Goal: Task Accomplishment & Management: Use online tool/utility

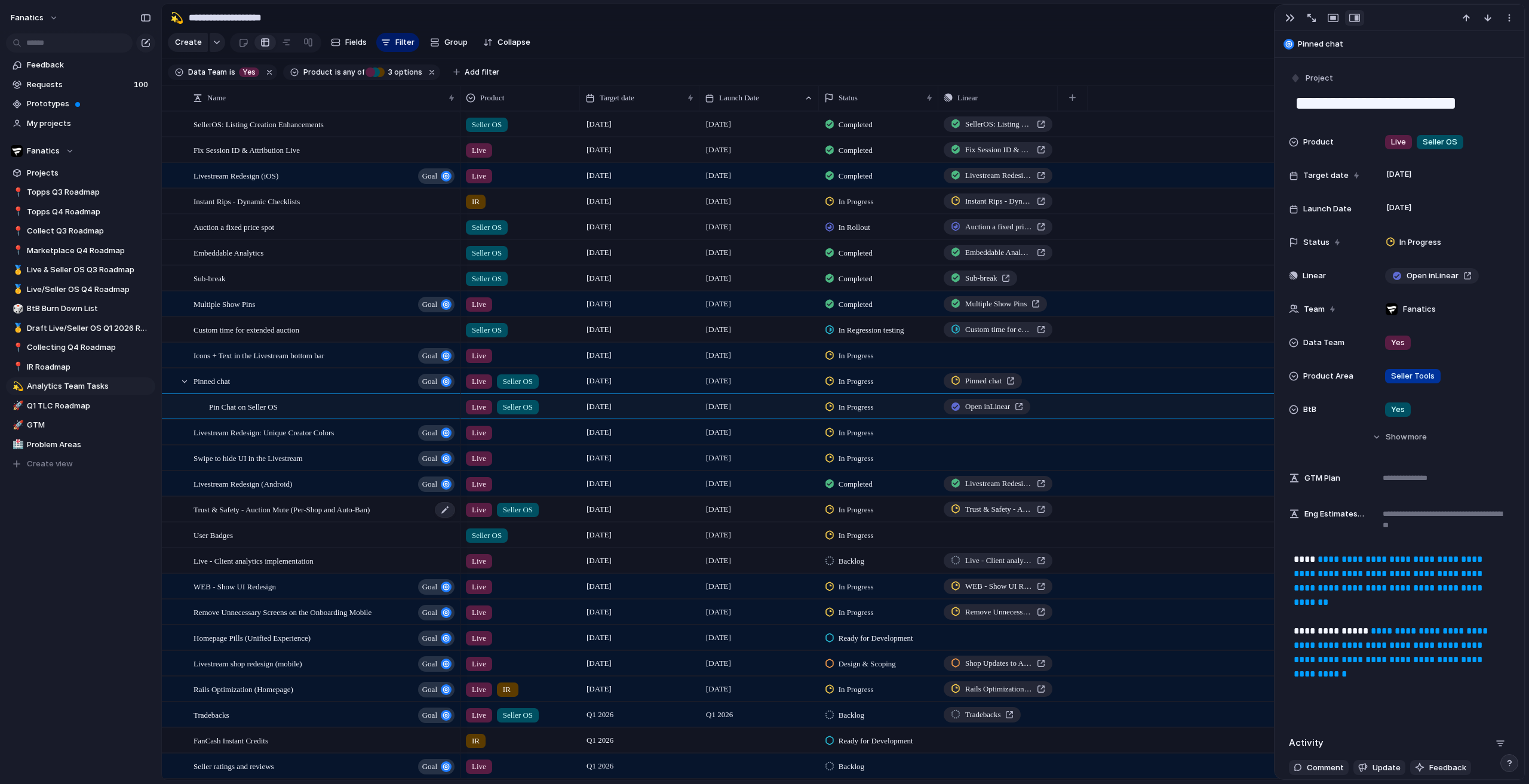
click at [278, 516] on span "Trust & Safety - Auction Mute (Per-Shop and Auto-Ban)" at bounding box center [282, 509] width 177 height 14
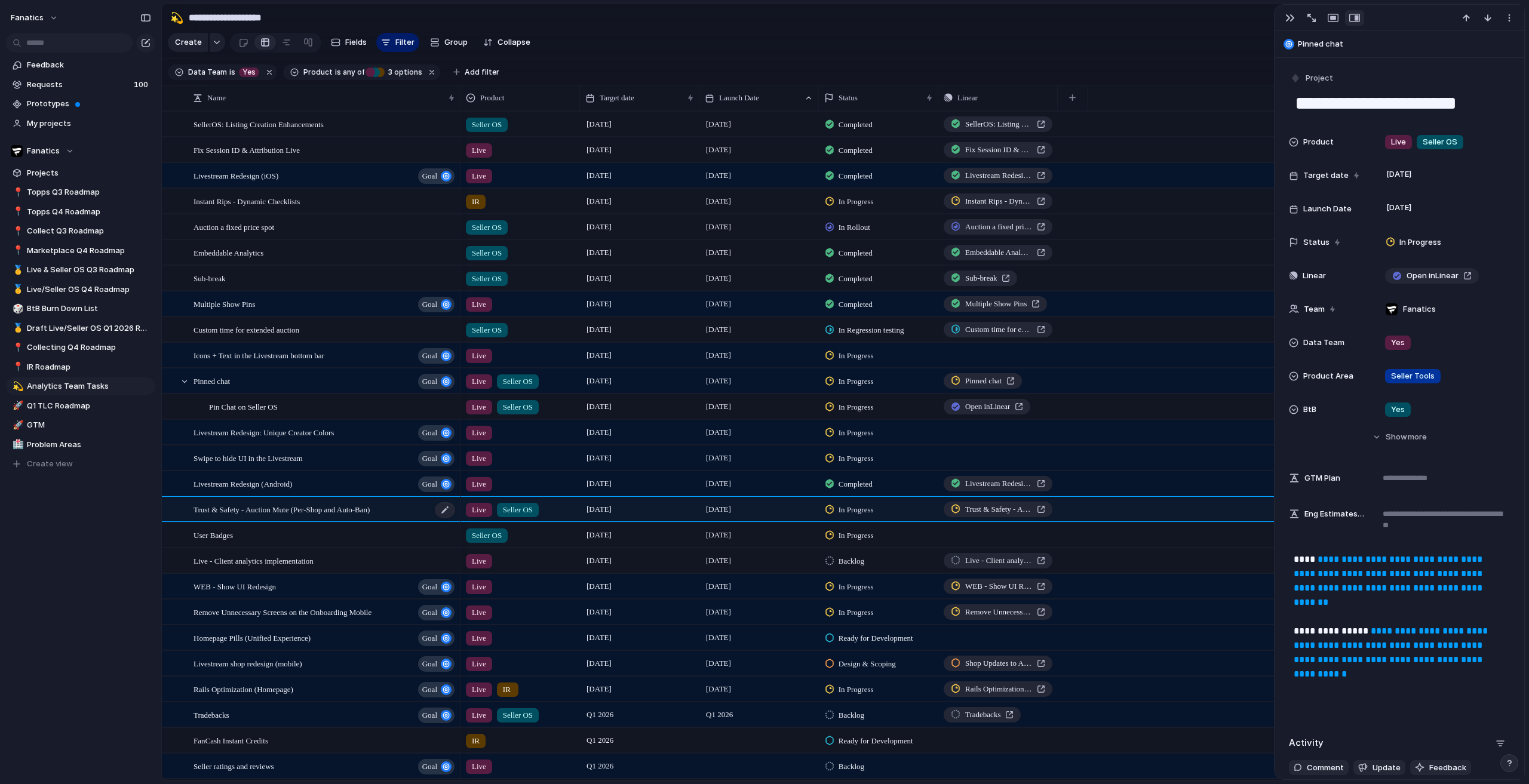
type textarea "**********"
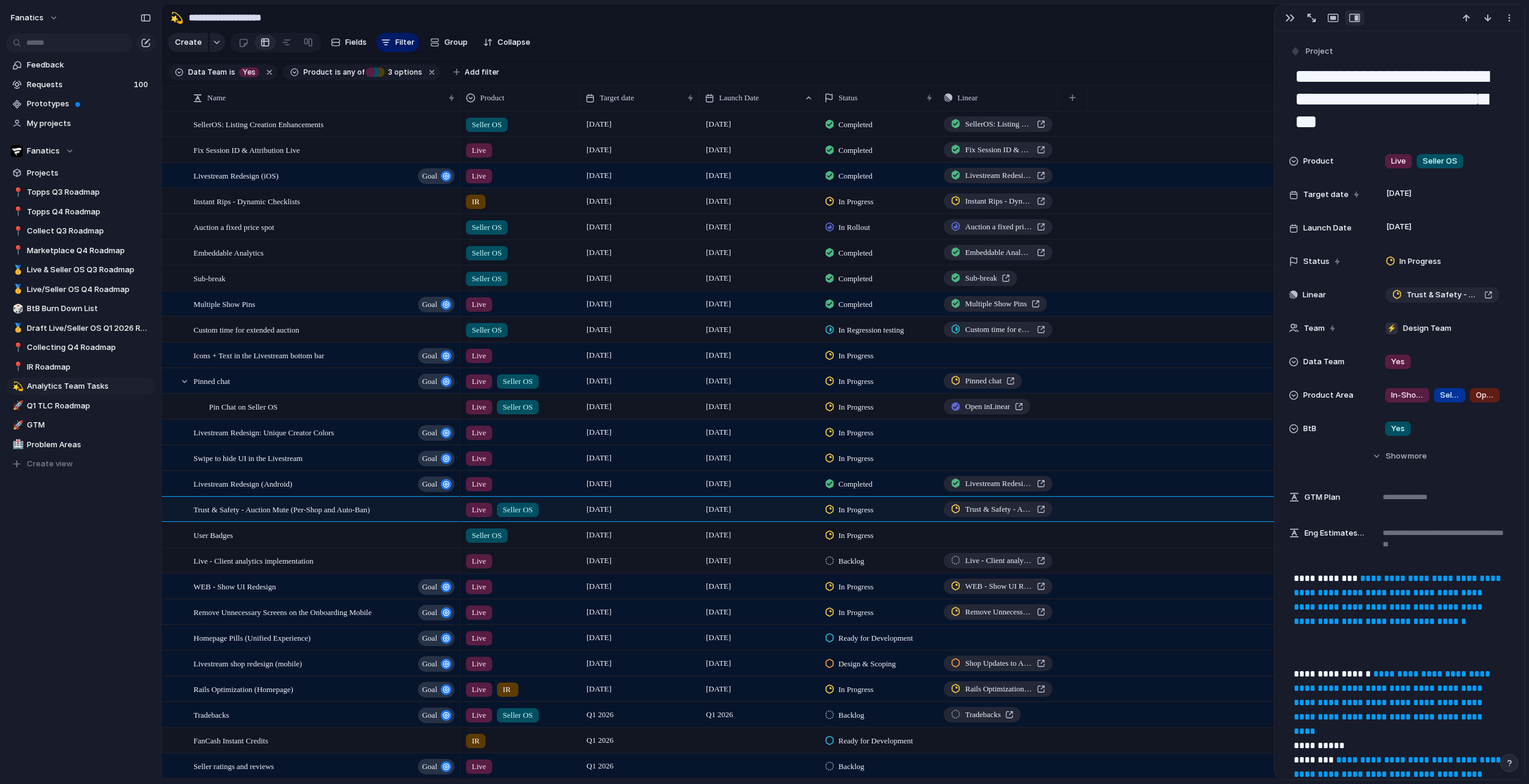
scroll to position [60, 0]
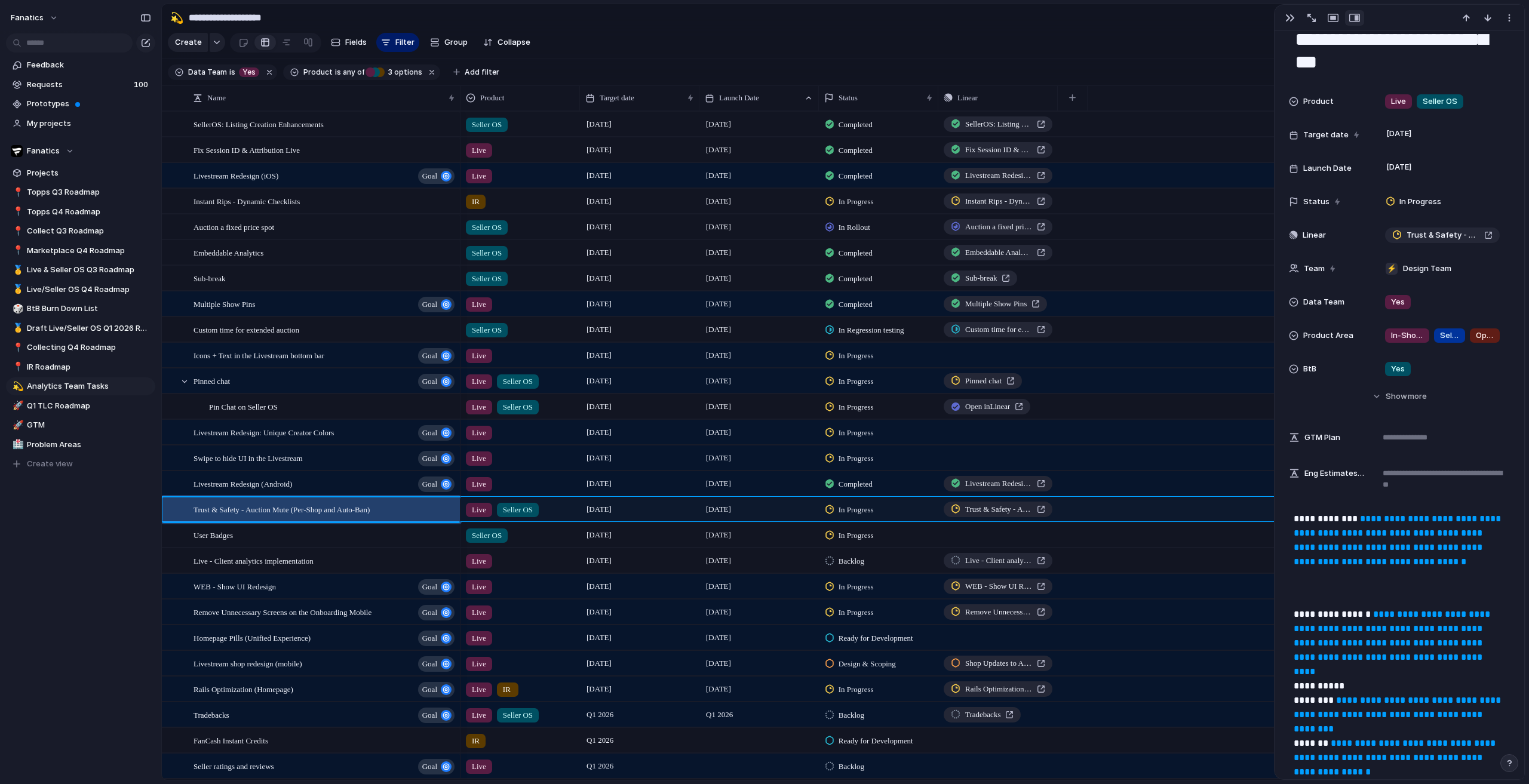
click at [1341, 562] on link "**********" at bounding box center [1398, 539] width 209 height 52
